Goal: Information Seeking & Learning: Learn about a topic

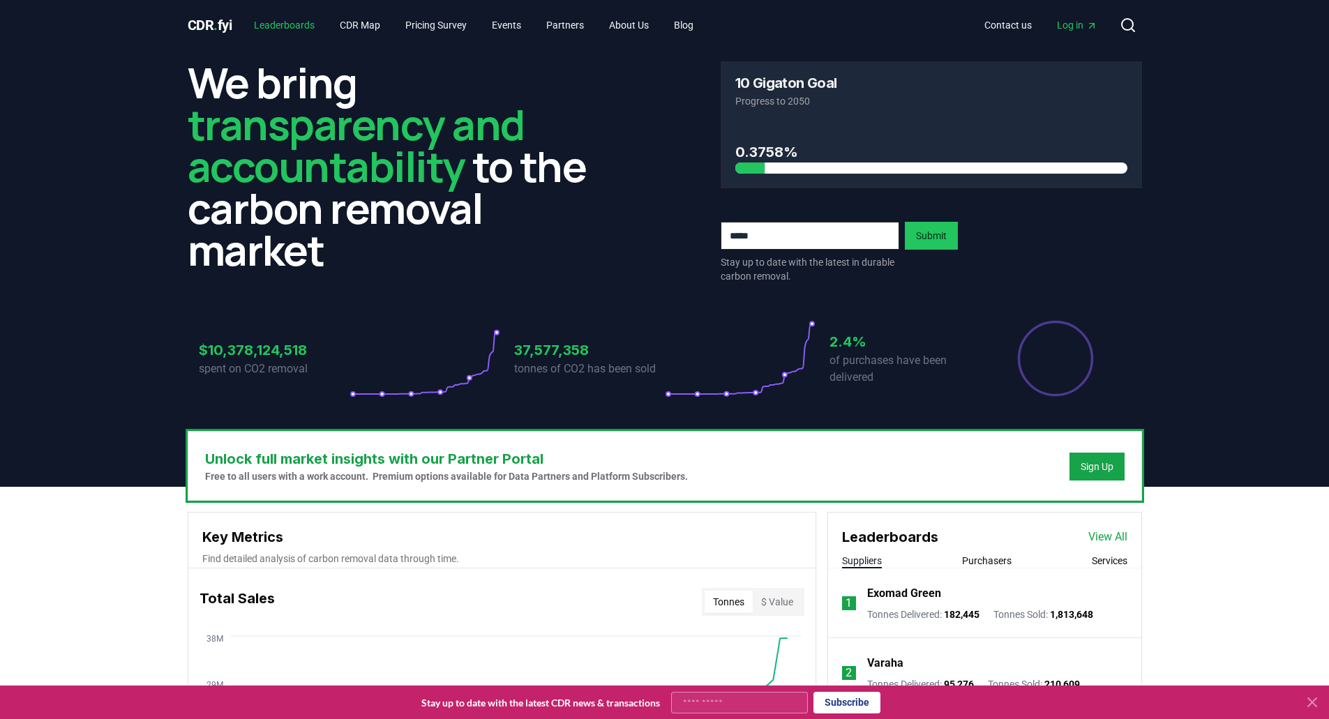
drag, startPoint x: 274, startPoint y: 31, endPoint x: 274, endPoint y: 19, distance: 12.6
click at [274, 30] on link "Leaderboards" at bounding box center [284, 25] width 83 height 25
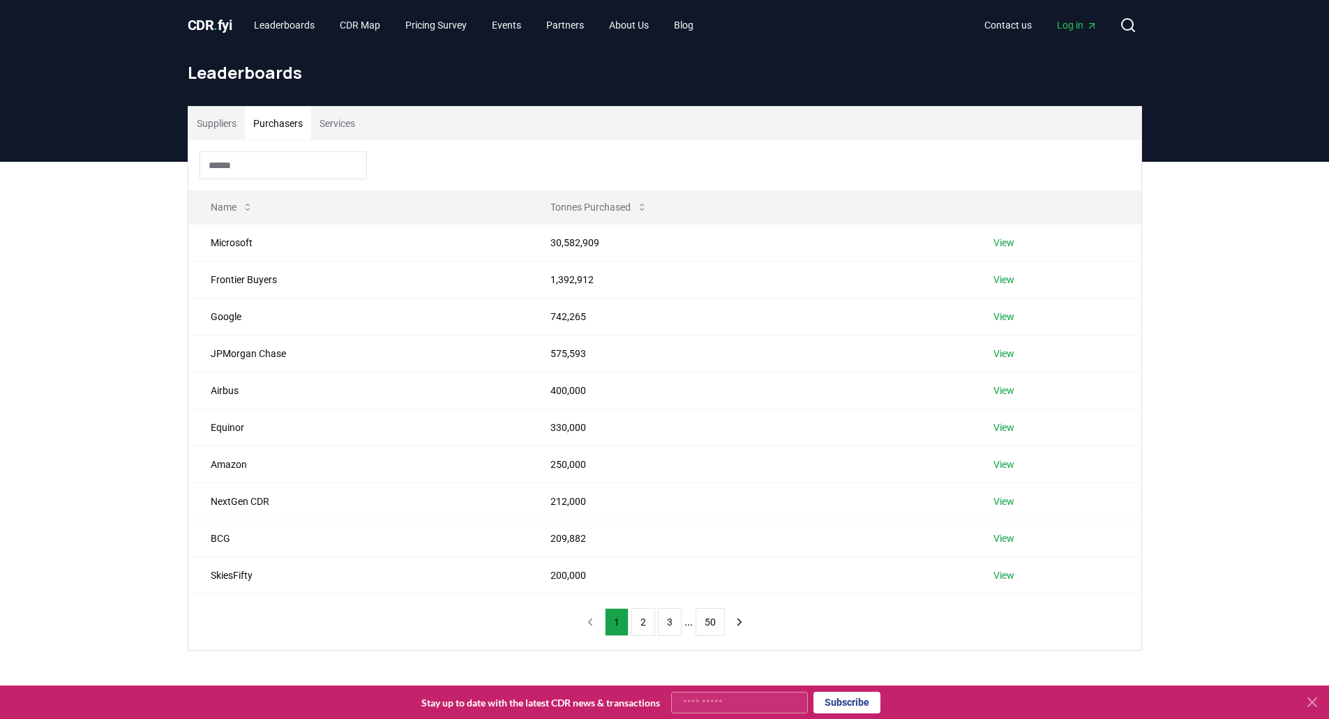
click at [269, 119] on button "Purchasers" at bounding box center [278, 123] width 66 height 33
click at [290, 160] on input at bounding box center [283, 165] width 167 height 28
click at [495, 154] on div at bounding box center [664, 165] width 953 height 50
click at [1066, 27] on span "Log in" at bounding box center [1077, 25] width 40 height 14
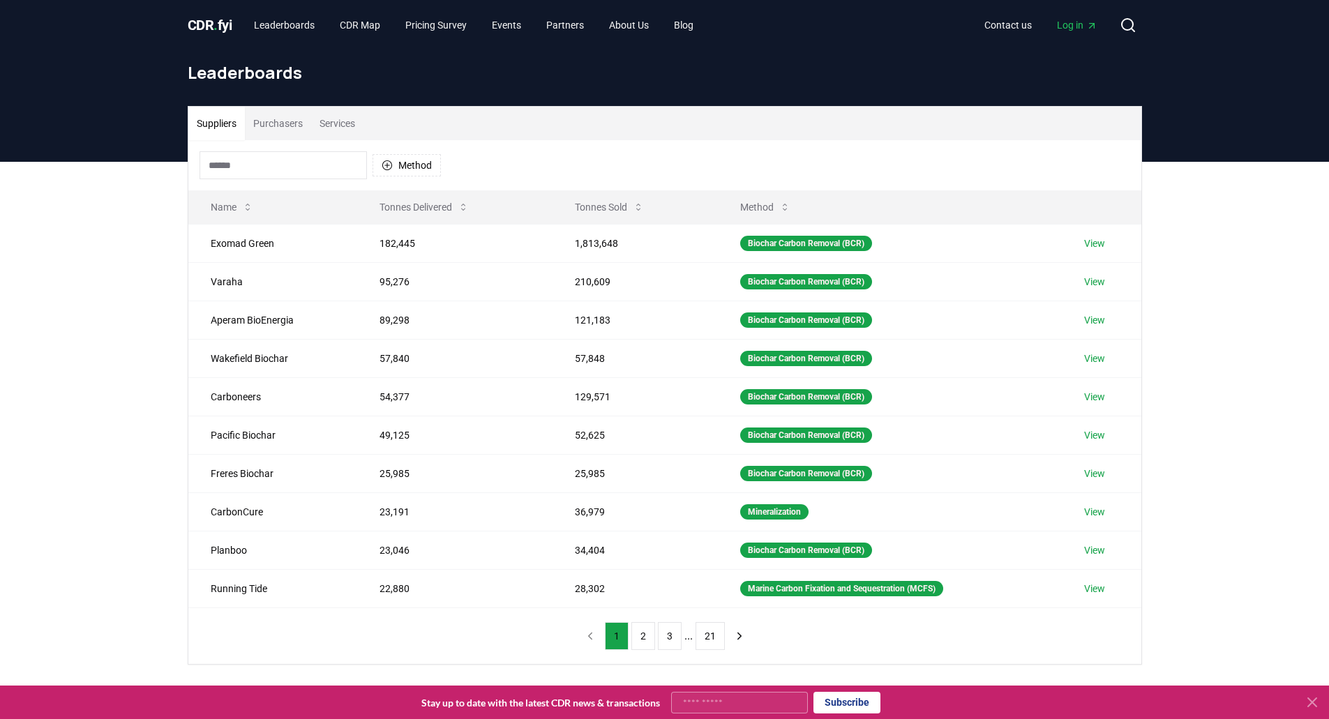
click at [229, 137] on button "Suppliers" at bounding box center [216, 123] width 57 height 33
click at [410, 174] on button "Method" at bounding box center [407, 165] width 68 height 22
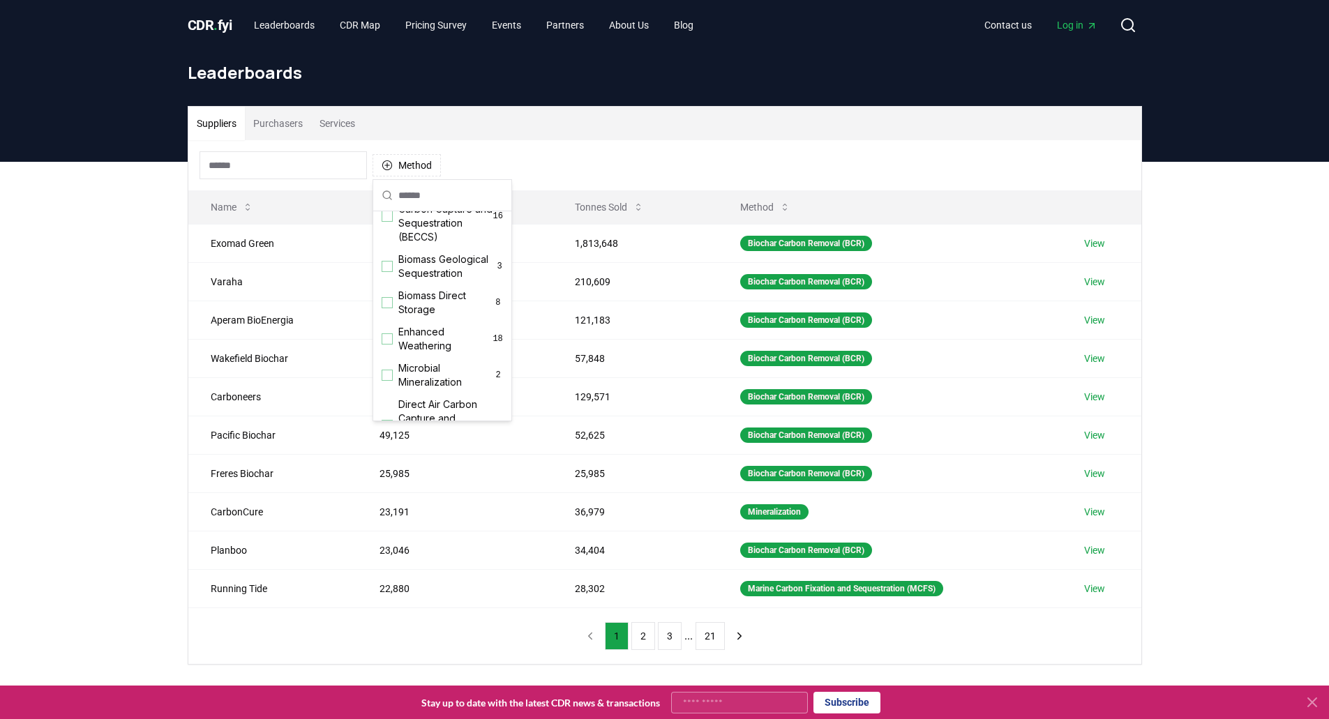
scroll to position [449, 0]
click at [425, 306] on span "Direct Air Carbon Capture and Storage (DACCS)" at bounding box center [448, 309] width 100 height 42
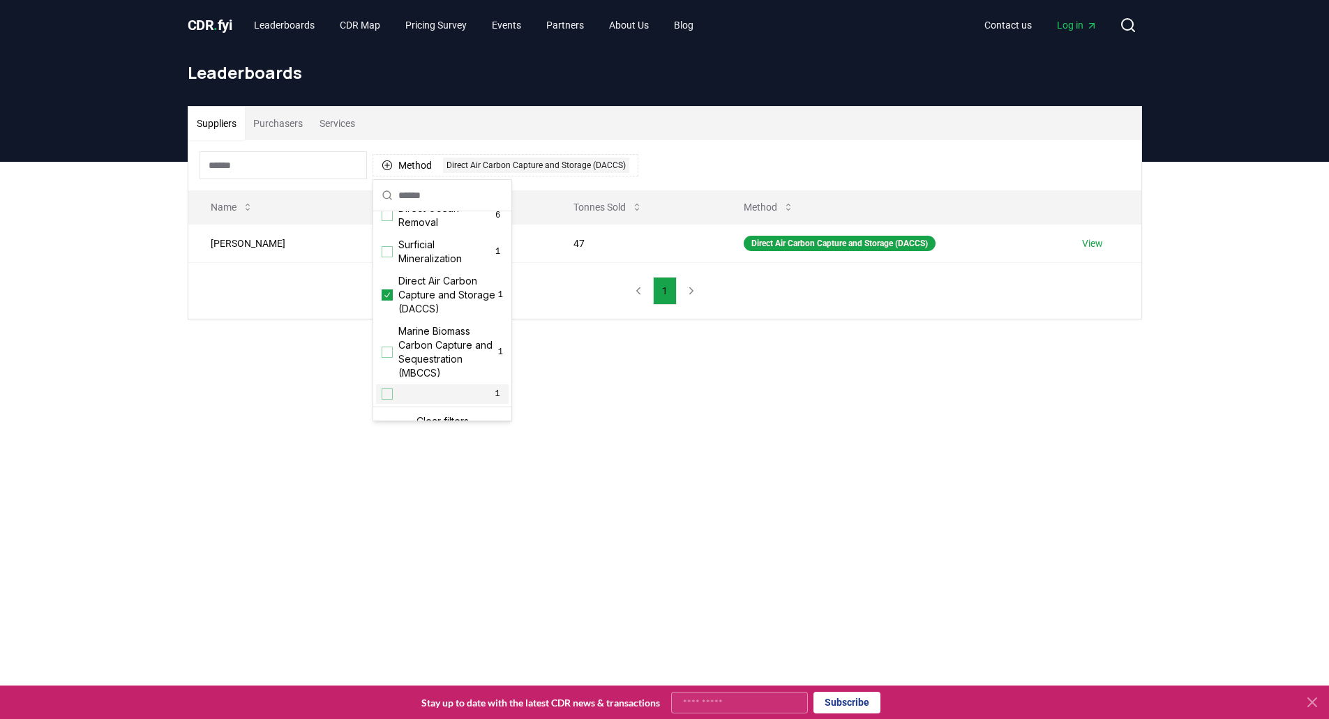
click at [216, 430] on main "Suppliers Purchasers Services Method 1 Direct Air Carbon Capture and Storage (D…" at bounding box center [664, 521] width 1329 height 719
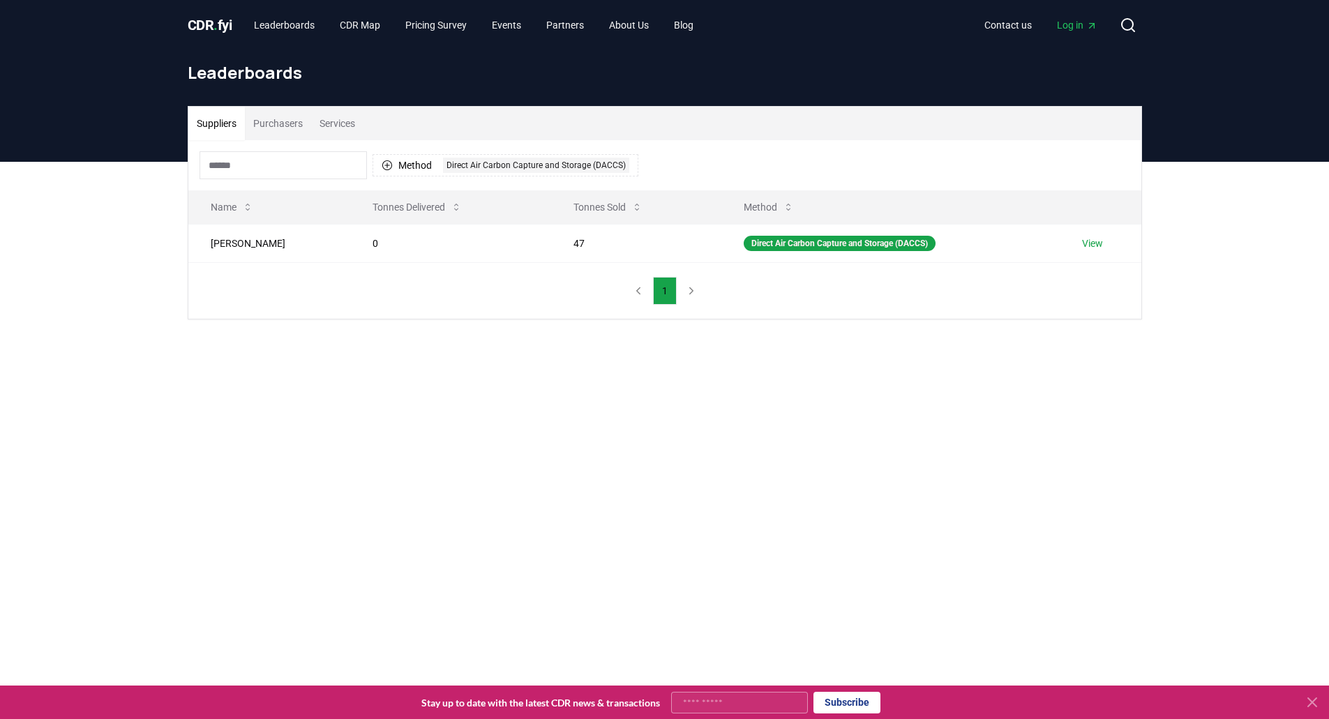
click at [338, 167] on input at bounding box center [283, 165] width 167 height 28
click at [435, 167] on button "Method 1 Direct Air Carbon Capture and Storage (DACCS)" at bounding box center [506, 165] width 266 height 22
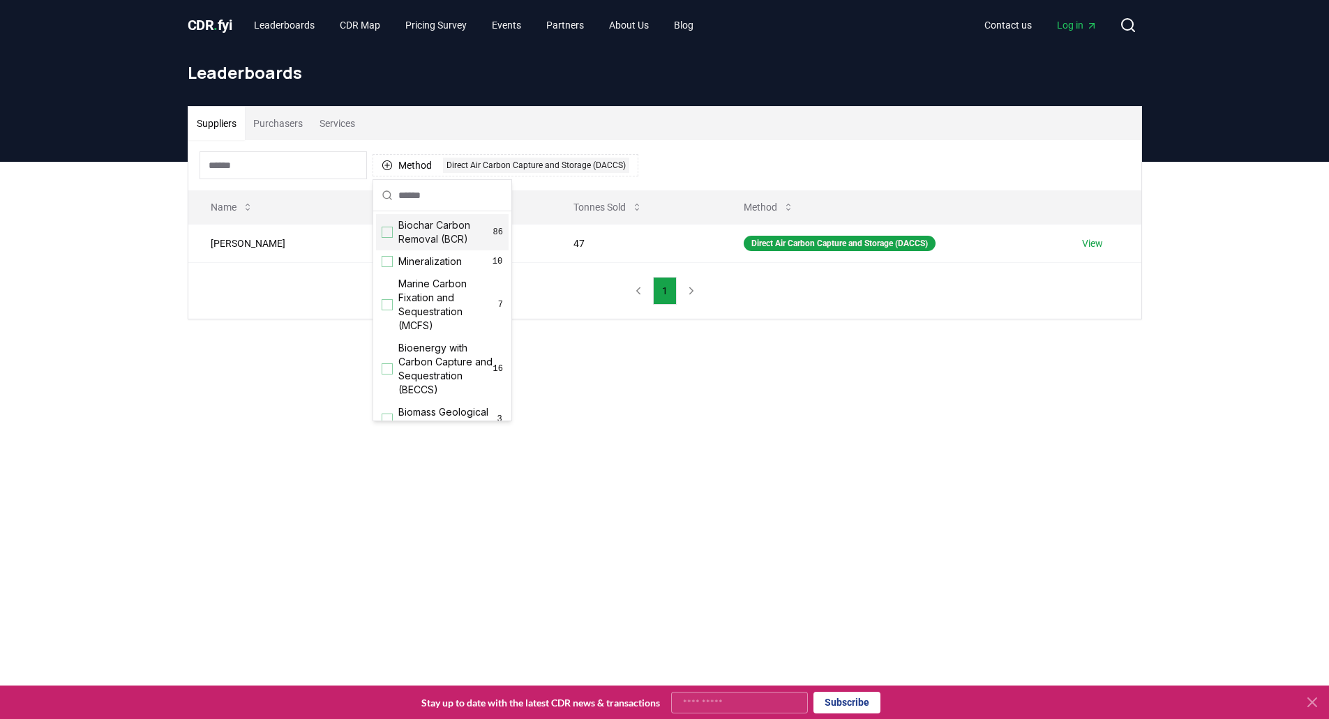
click at [429, 193] on input "text" at bounding box center [450, 195] width 105 height 31
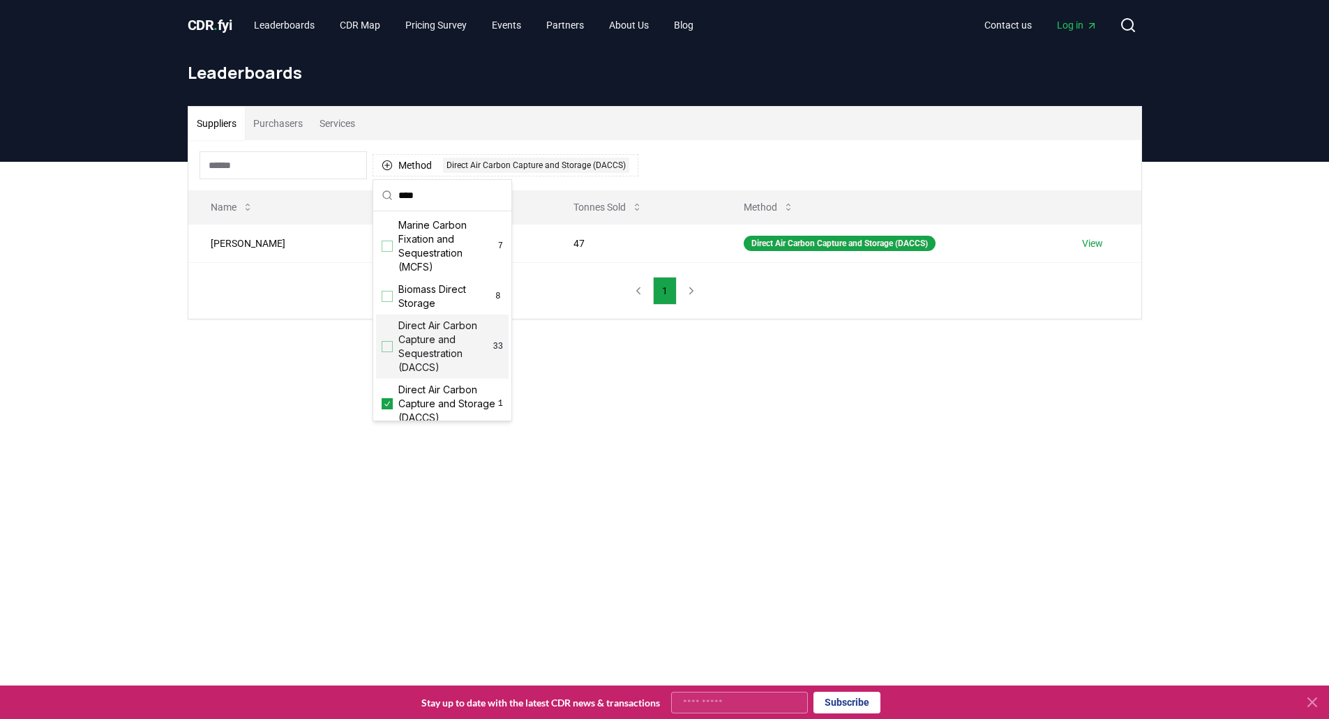
type input "***"
click at [415, 338] on span "Direct Air Carbon Capture and Sequestration (DACCS)" at bounding box center [445, 347] width 95 height 56
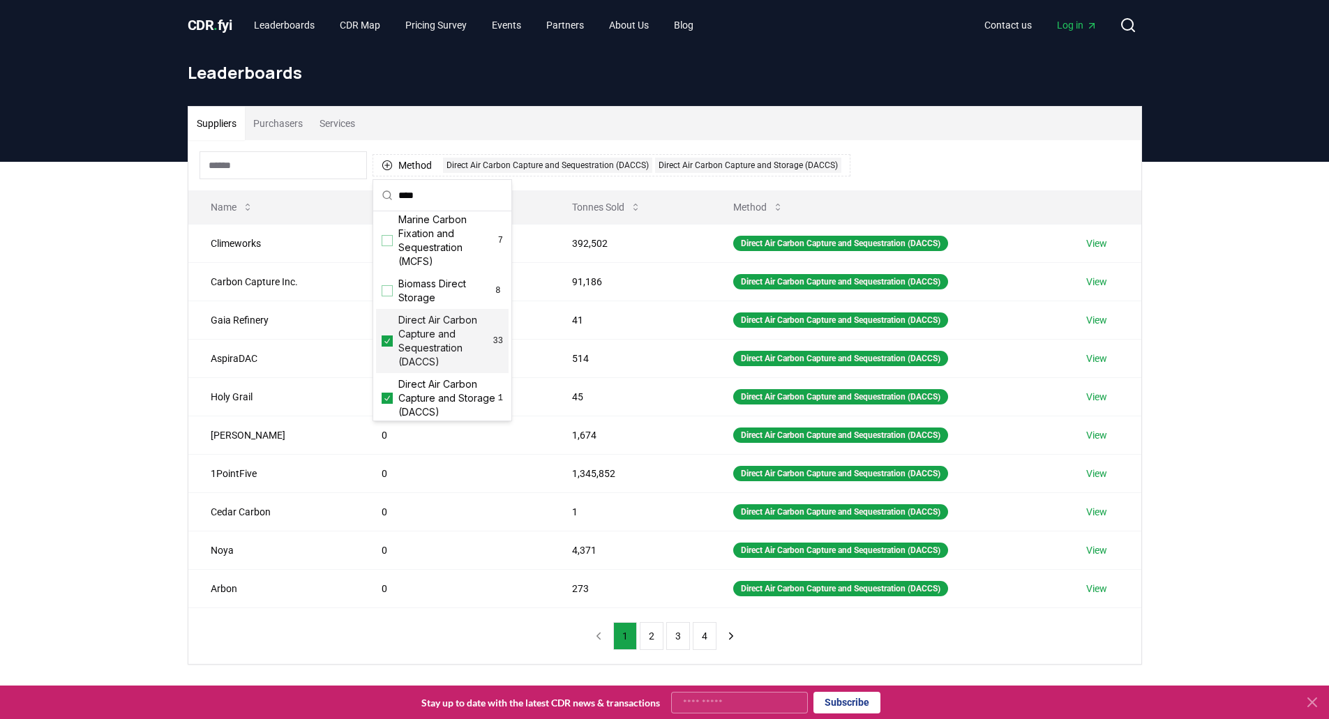
scroll to position [0, 0]
click at [81, 289] on div "Suppliers Purchasers Services Method 2 Direct Air Carbon Capture and Sequestrat…" at bounding box center [664, 441] width 1329 height 559
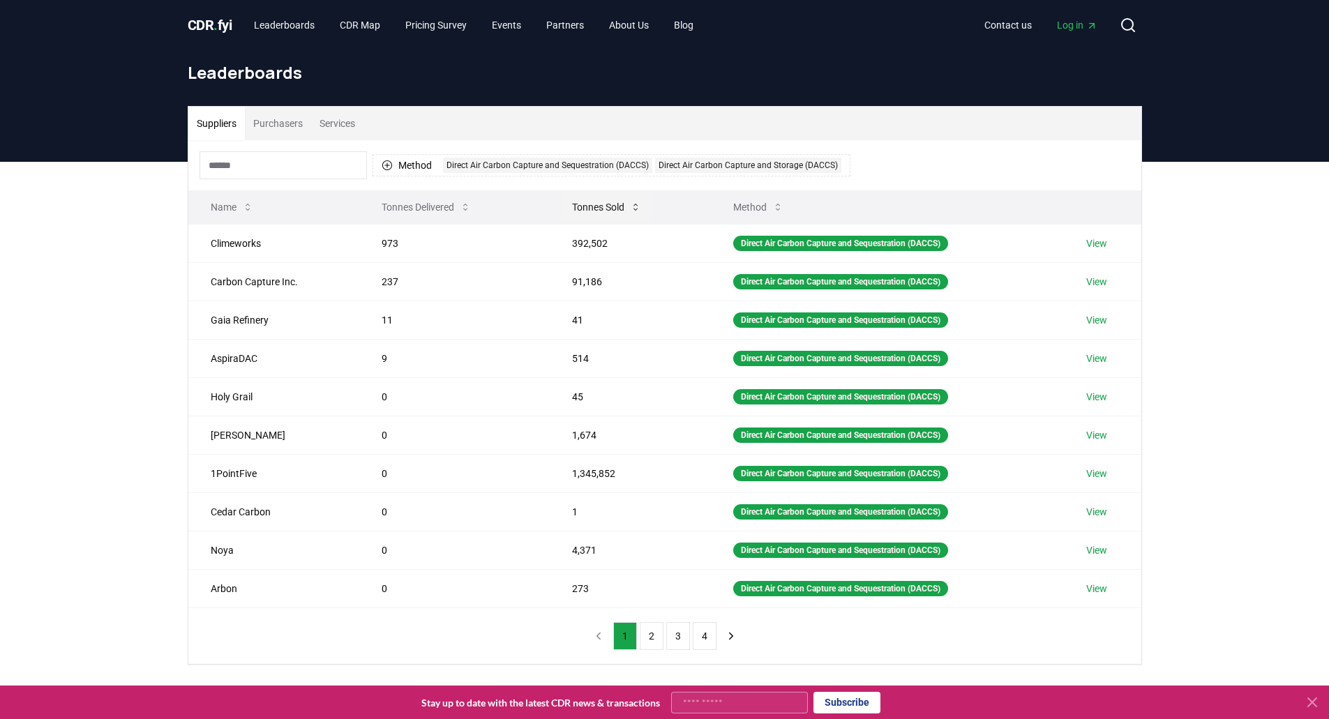
click at [595, 202] on button "Tonnes Sold" at bounding box center [606, 207] width 91 height 28
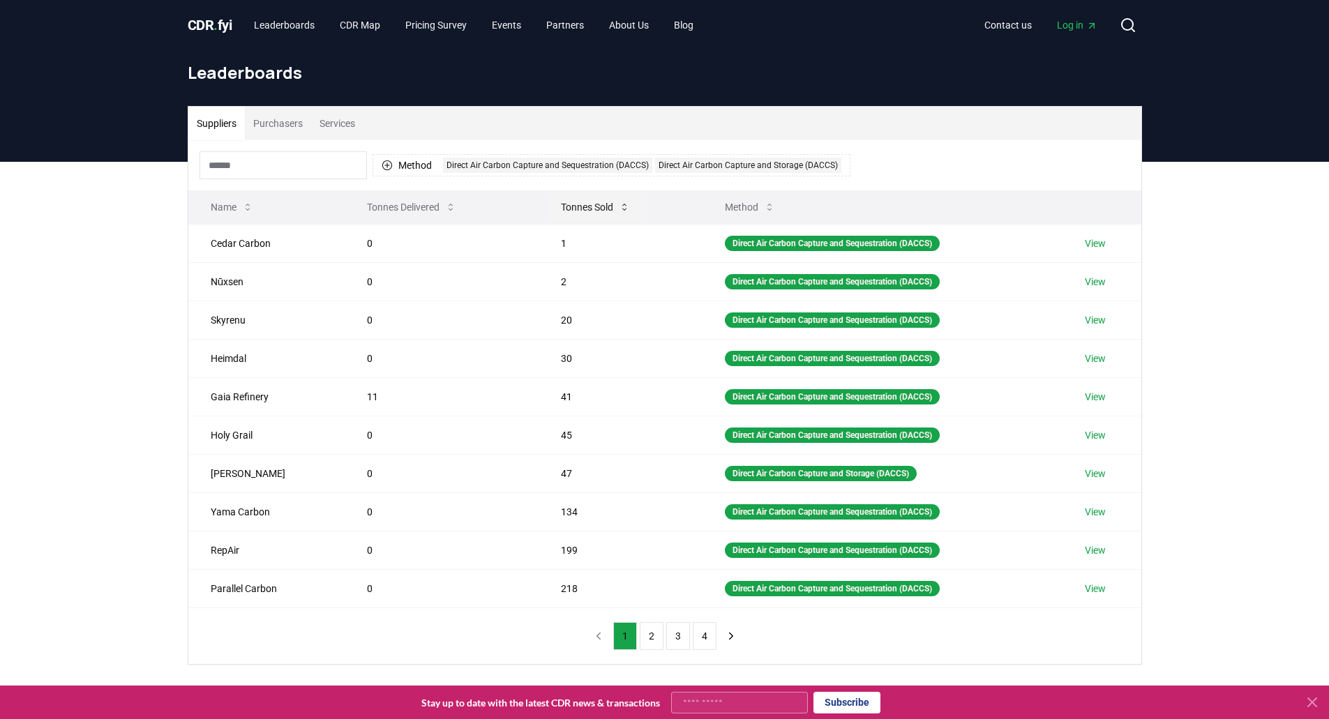
click at [595, 202] on button "Tonnes Sold" at bounding box center [595, 207] width 91 height 28
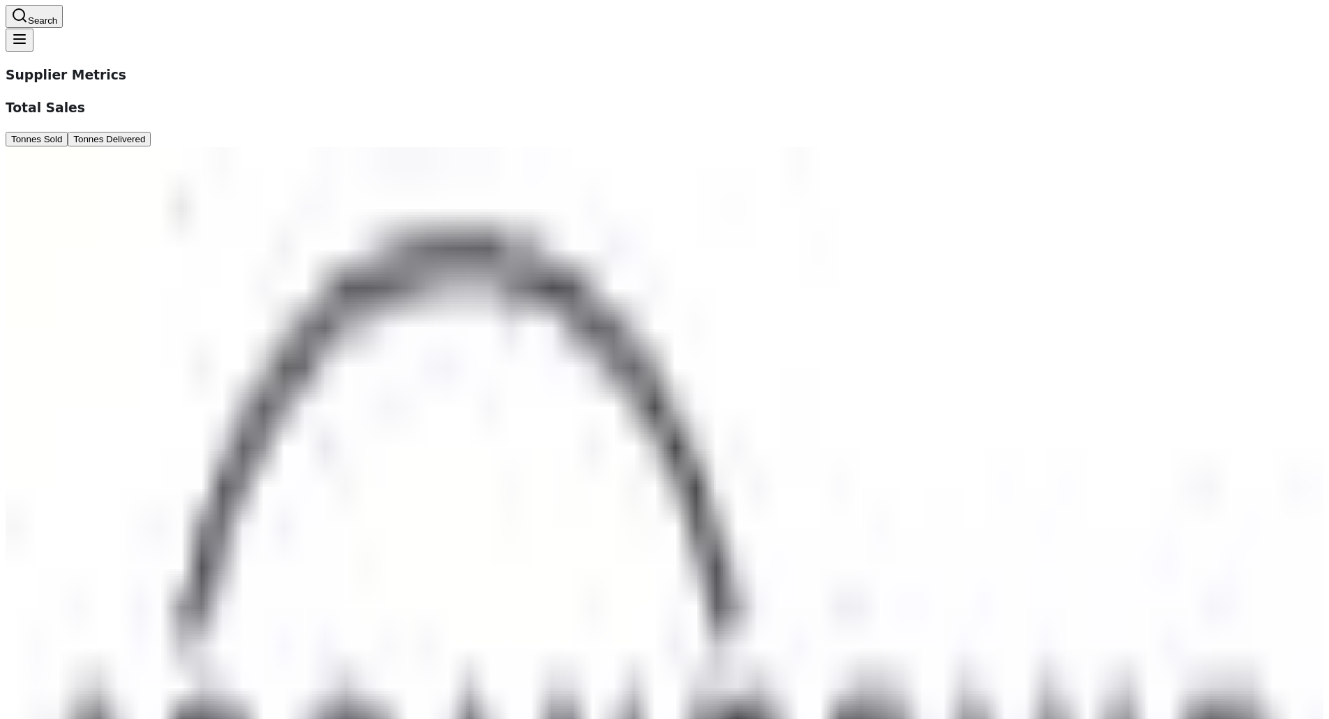
scroll to position [209, 0]
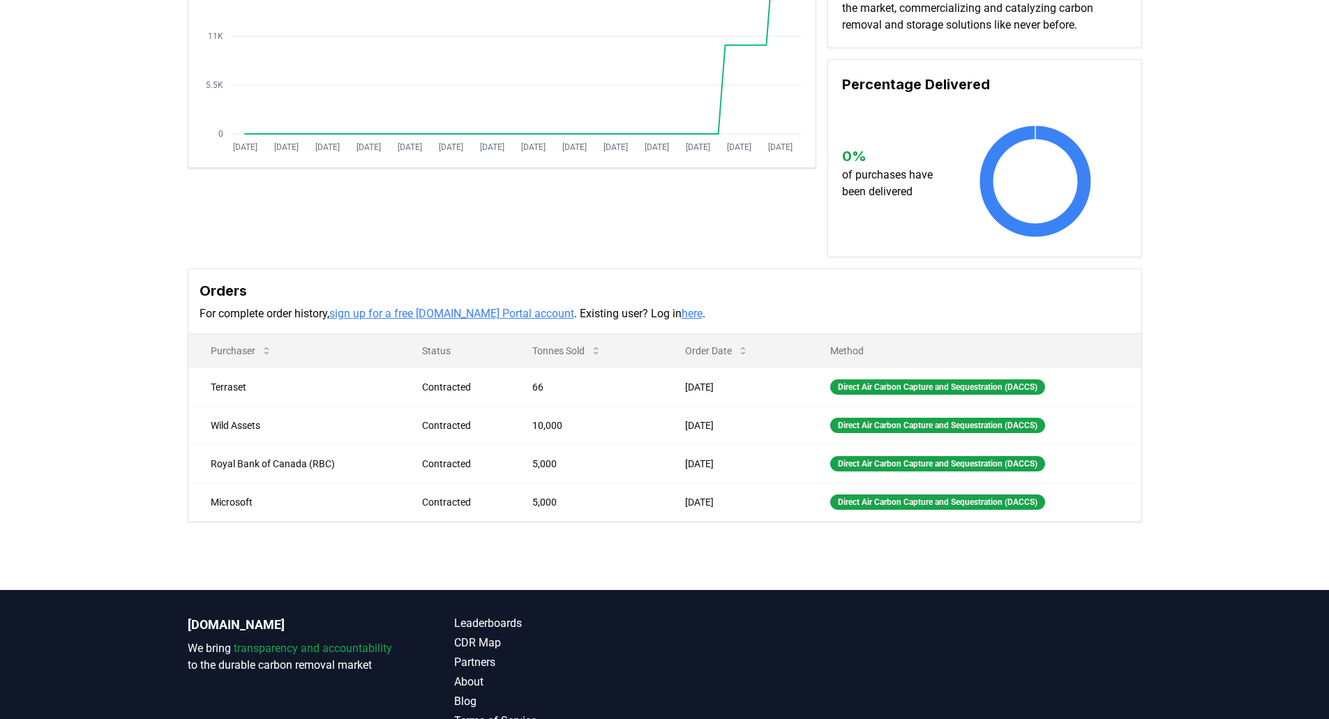
scroll to position [279, 0]
